Goal: Communication & Community: Answer question/provide support

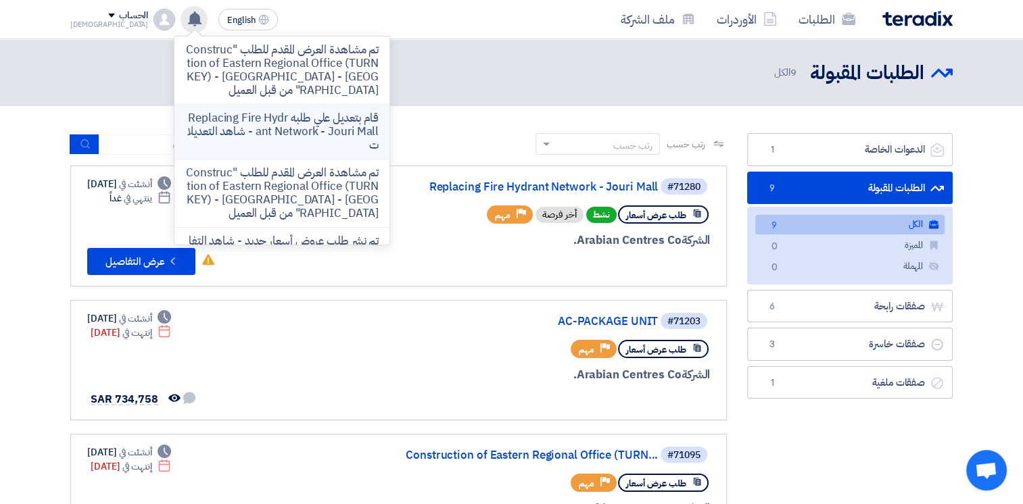
click at [287, 126] on p "قام بتعديل علي طلبه Replacing Fire Hydrant Network - Jouri Mall - شاهد التعديلات" at bounding box center [281, 132] width 193 height 41
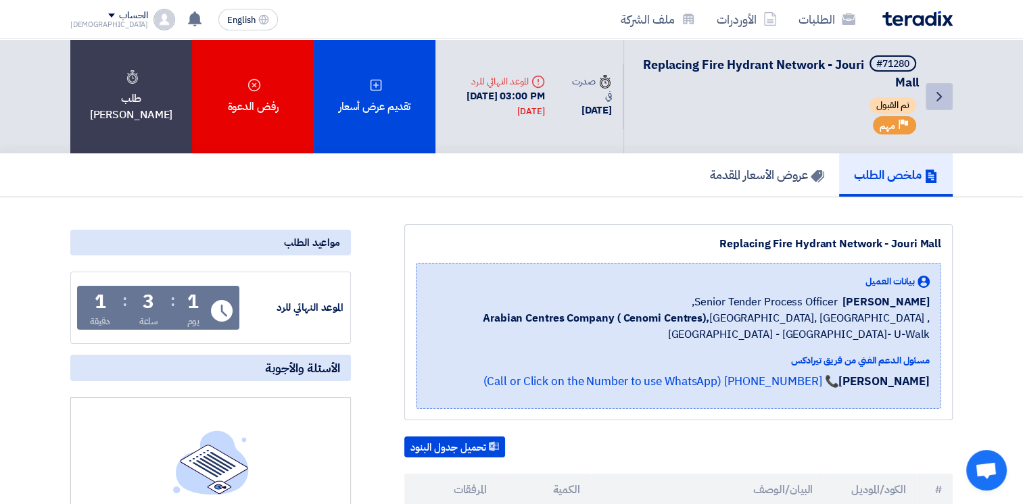
click at [936, 98] on icon "Back" at bounding box center [939, 97] width 16 height 16
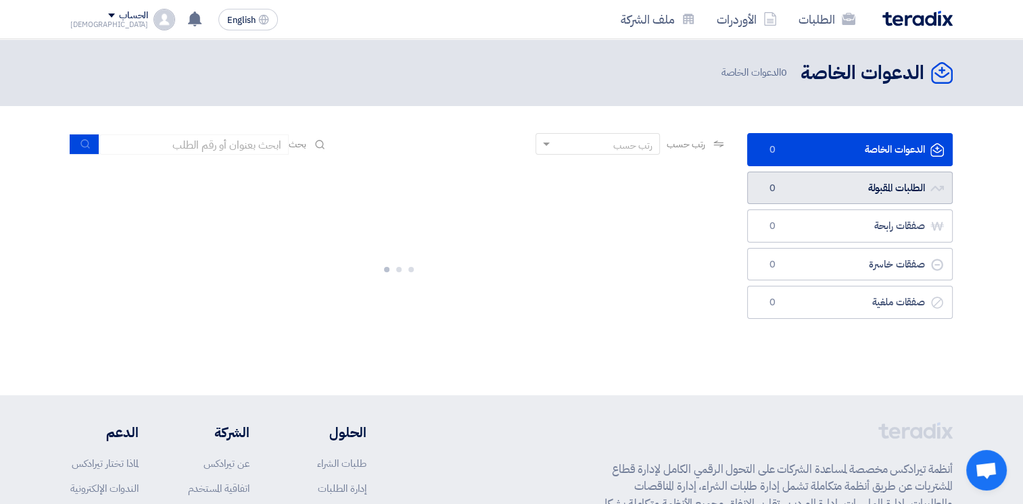
click at [869, 191] on link "الطلبات المقبولة الطلبات المقبولة 0" at bounding box center [850, 188] width 206 height 33
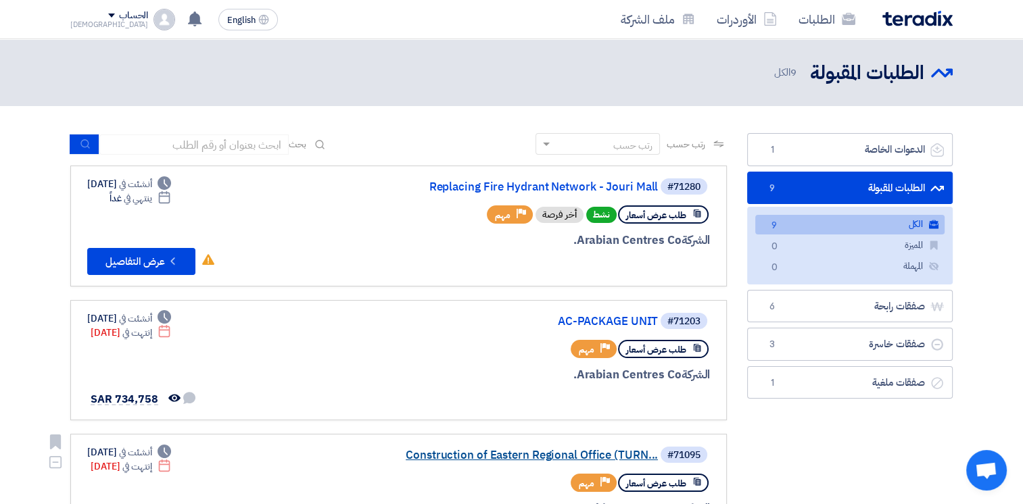
click at [529, 458] on link "Construction of Eastern Regional Office (TURN..." at bounding box center [522, 456] width 270 height 12
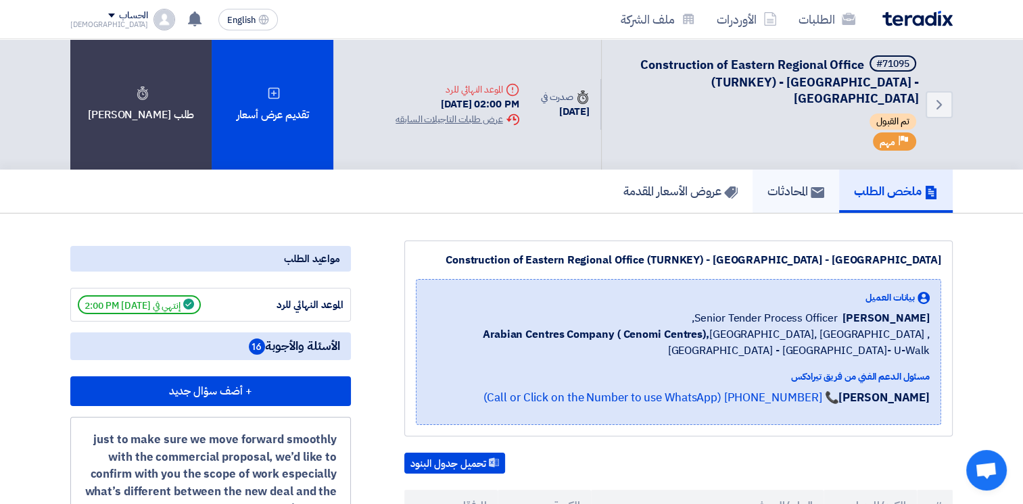
click at [789, 183] on h5 "المحادثات" at bounding box center [795, 191] width 57 height 16
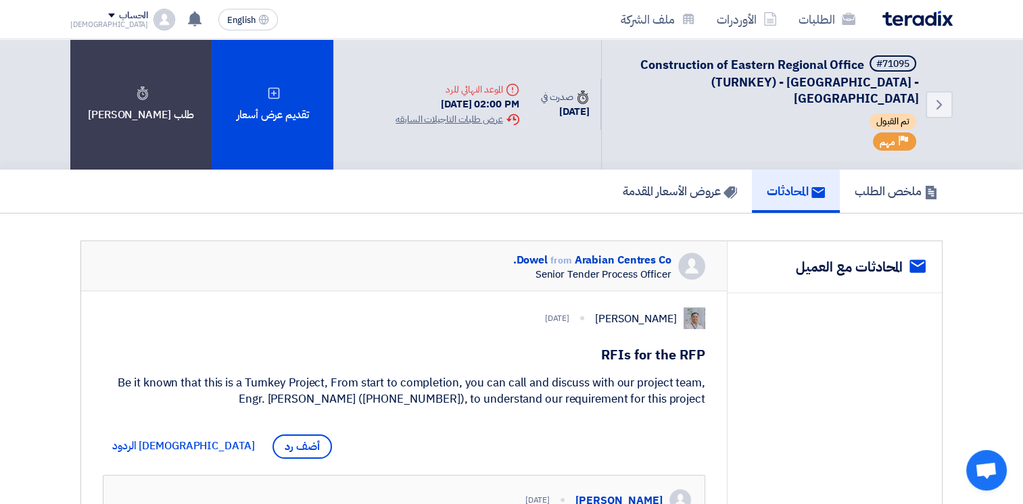
scroll to position [338, 0]
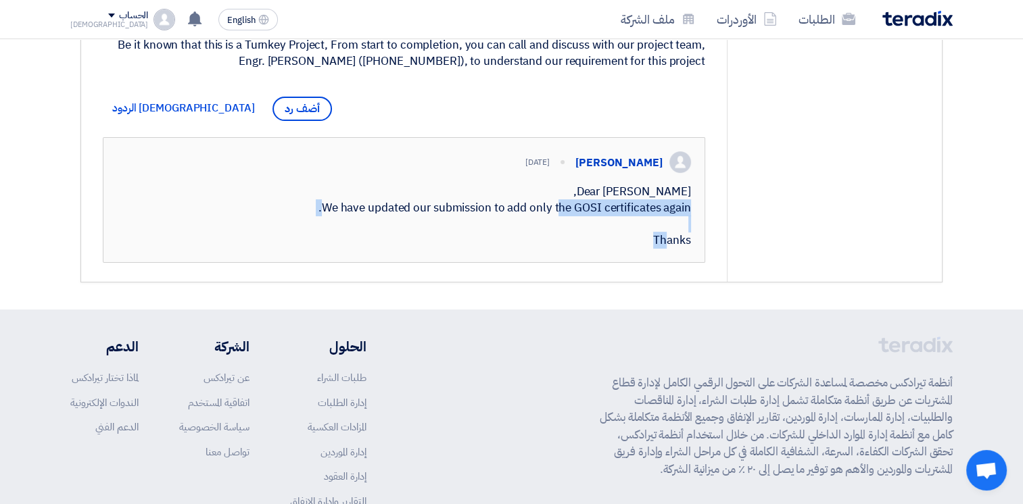
drag, startPoint x: 511, startPoint y: 217, endPoint x: 667, endPoint y: 216, distance: 155.5
click at [667, 216] on div "Dear [PERSON_NAME], We have updated our submission to add only the GOSI certifi…" at bounding box center [404, 216] width 574 height 65
drag, startPoint x: 667, startPoint y: 216, endPoint x: 627, endPoint y: 226, distance: 40.5
click at [627, 226] on div "Dear [PERSON_NAME], We have updated our submission to add only the GOSI certifi…" at bounding box center [404, 216] width 574 height 65
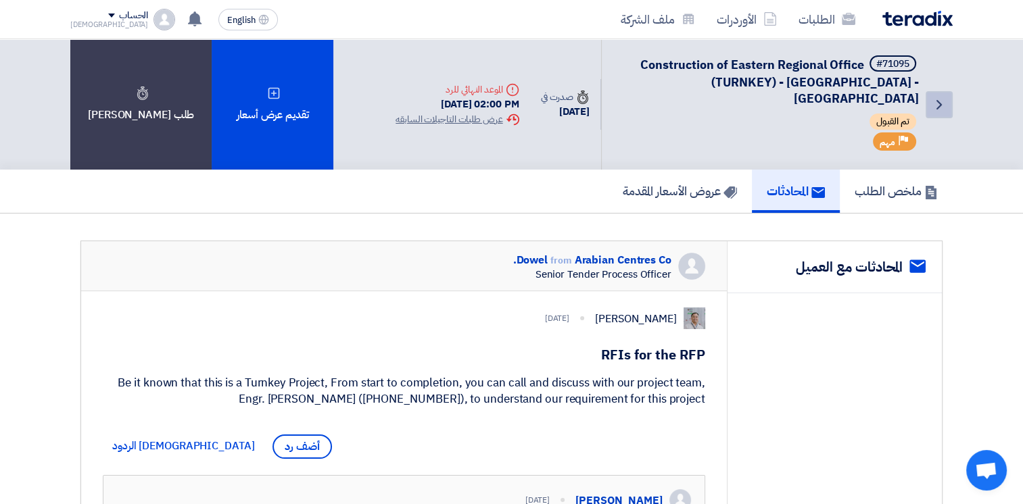
click at [939, 98] on icon "Back" at bounding box center [939, 105] width 16 height 16
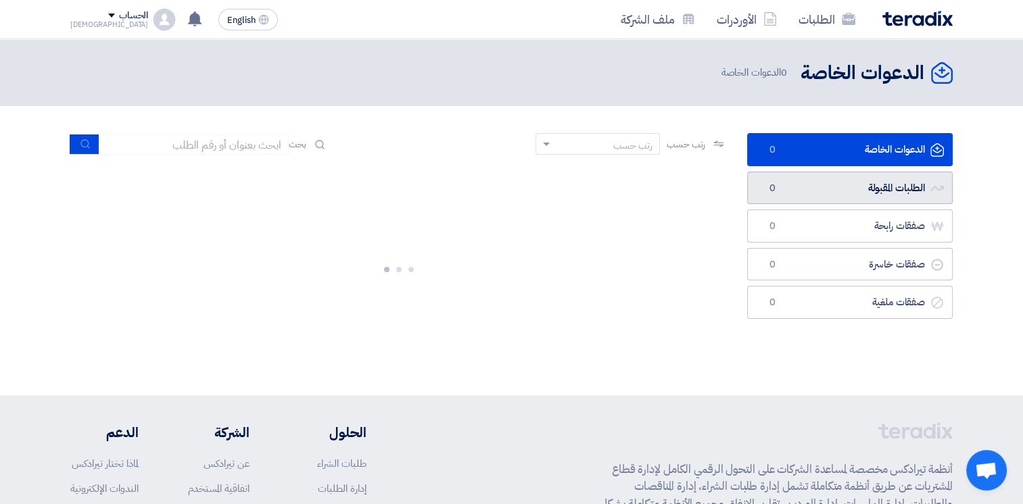
click at [865, 189] on link "الطلبات المقبولة الطلبات المقبولة 0" at bounding box center [850, 188] width 206 height 33
